Goal: Ask a question

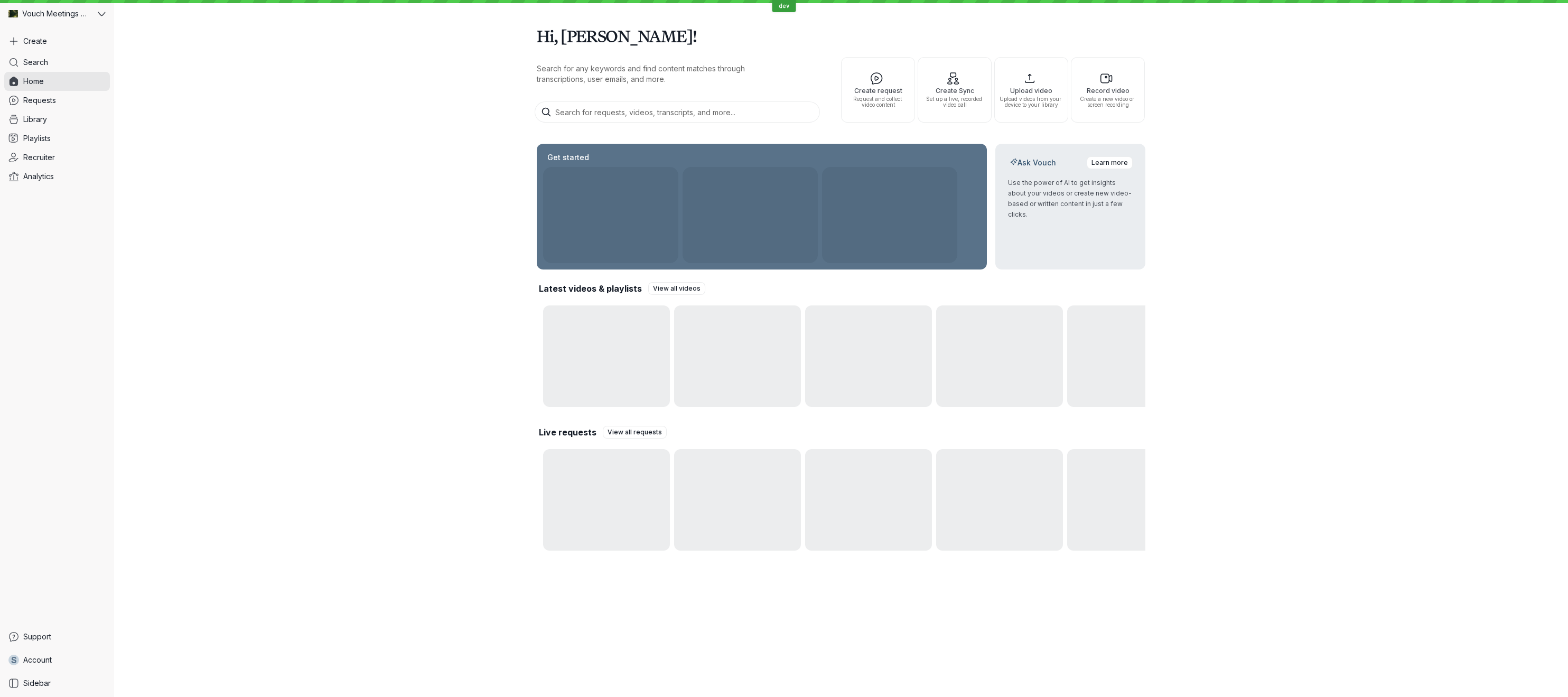
click at [447, 341] on div "Hi, [PERSON_NAME]! Search for any keywords and find content matches through tra…" at bounding box center [841, 285] width 1454 height 570
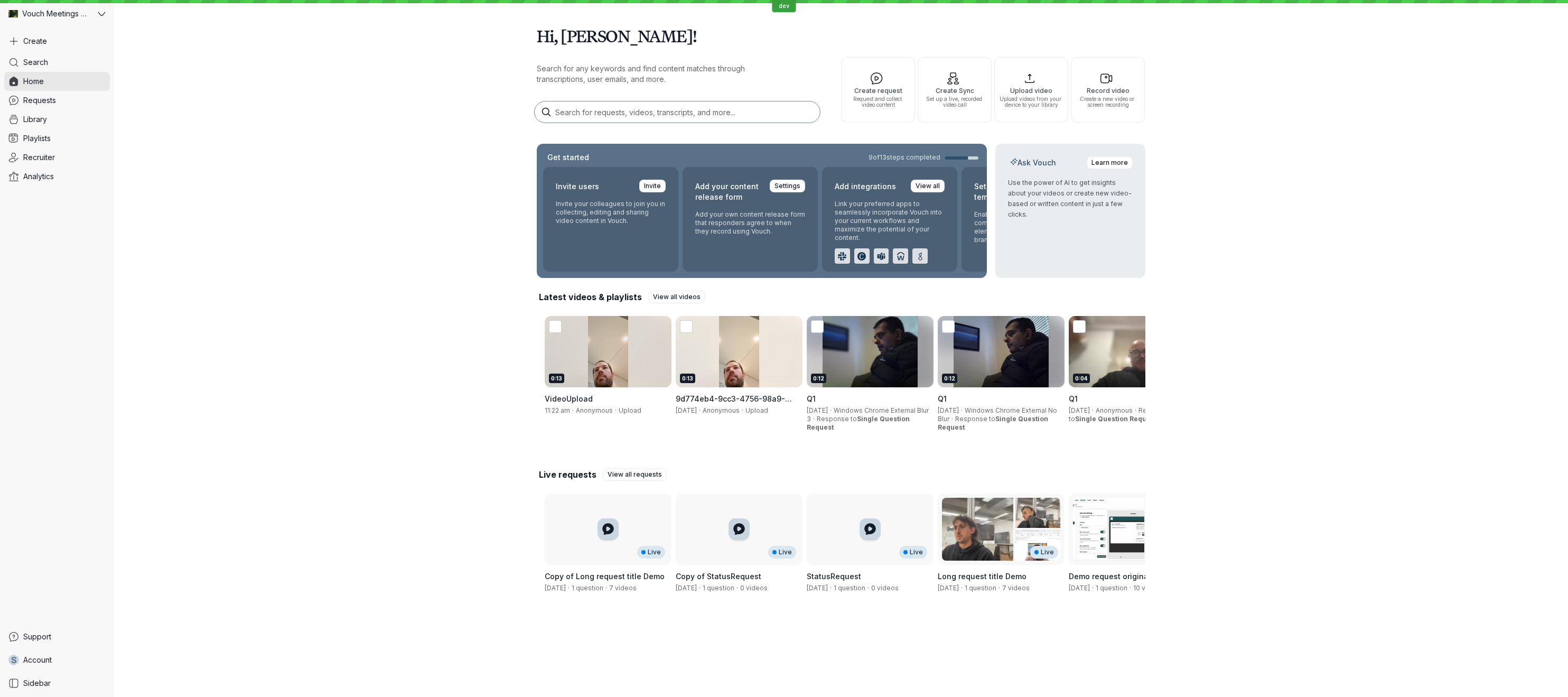
click at [625, 356] on div "0:13" at bounding box center [608, 352] width 127 height 72
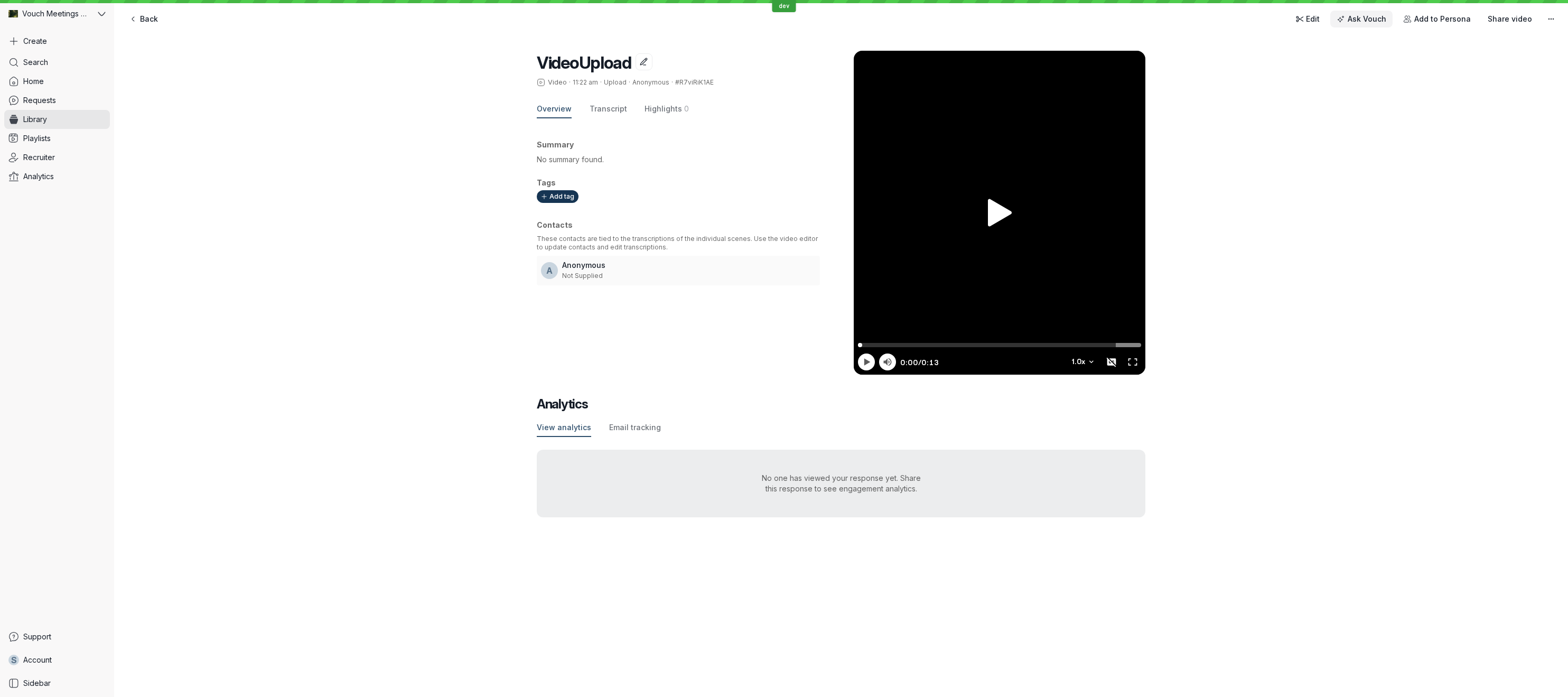
click at [1376, 23] on span "Ask Vouch" at bounding box center [1367, 19] width 39 height 11
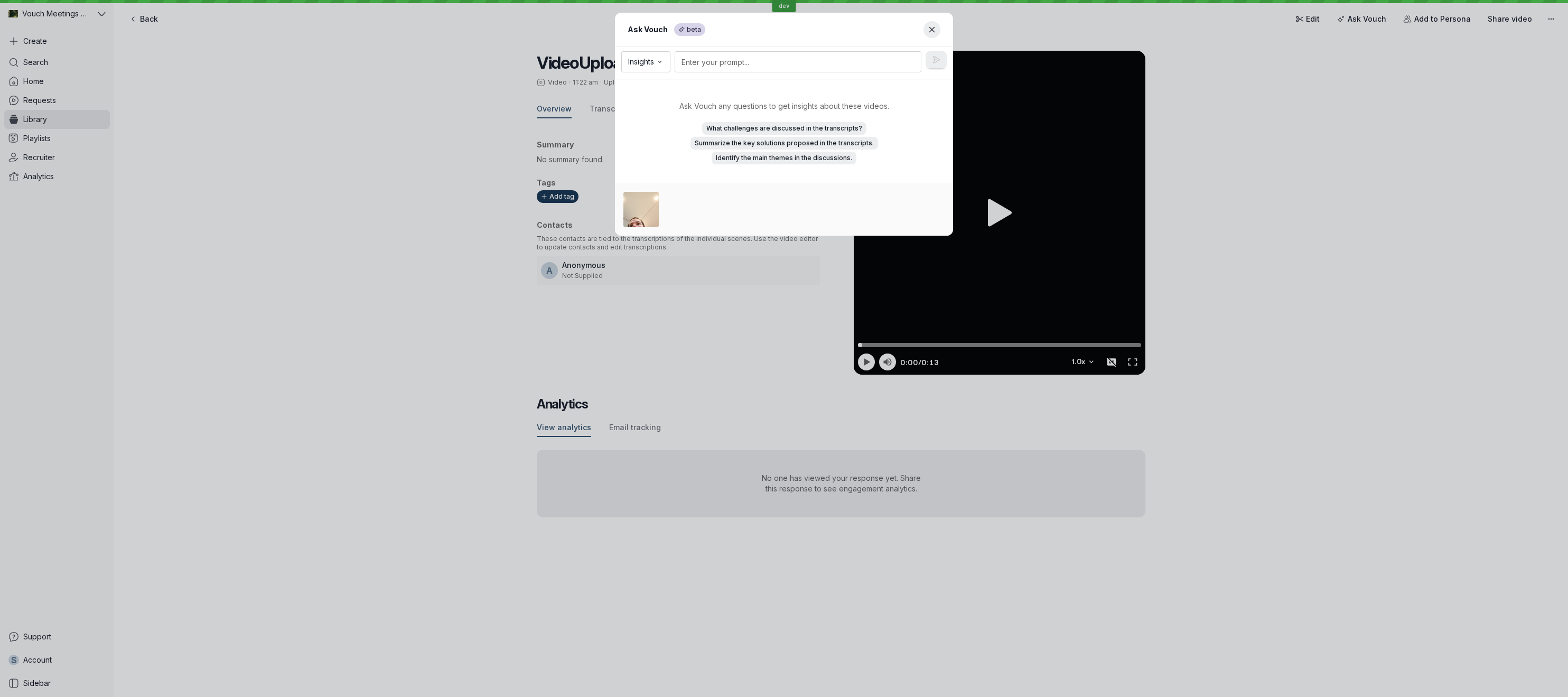
click at [620, 104] on div "Ask Vouch any questions to get insights about these videos. What challenges are…" at bounding box center [784, 132] width 338 height 104
click at [778, 59] on textarea at bounding box center [799, 62] width 247 height 22
click at [632, 146] on div "What challenges are discussed in the transcripts? Summarize the key solutions p…" at bounding box center [784, 142] width 313 height 55
